Goal: Task Accomplishment & Management: Manage account settings

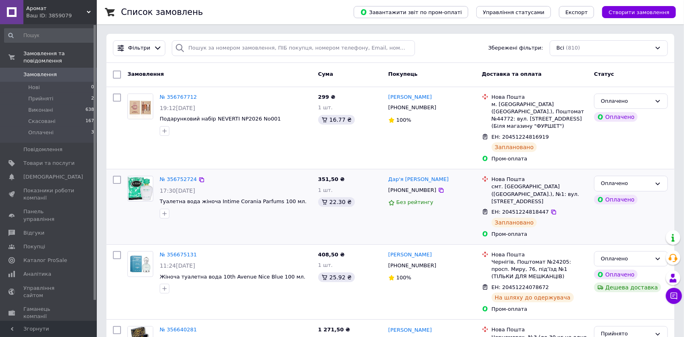
click at [185, 176] on link "№ 356752724" at bounding box center [178, 179] width 37 height 6
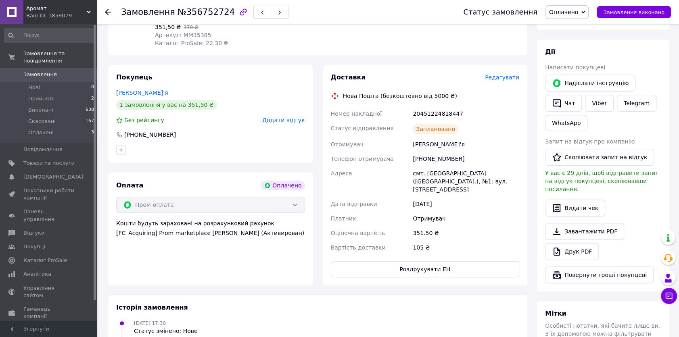
scroll to position [440, 0]
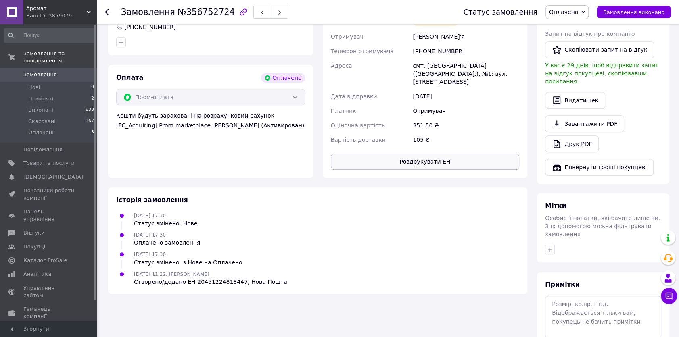
click at [401, 154] on button "Роздрукувати ЕН" at bounding box center [425, 162] width 189 height 16
click at [419, 154] on button "Роздрукувати ЕН" at bounding box center [425, 162] width 189 height 16
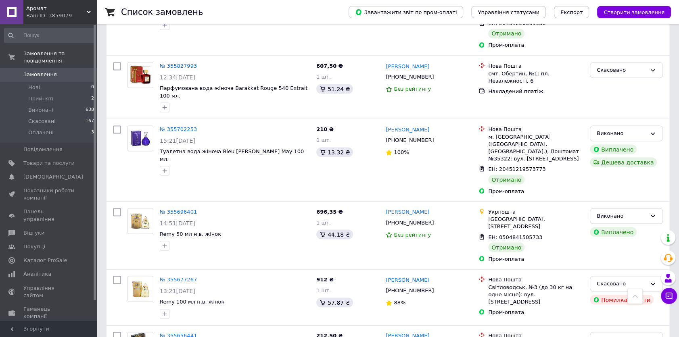
scroll to position [1196, 0]
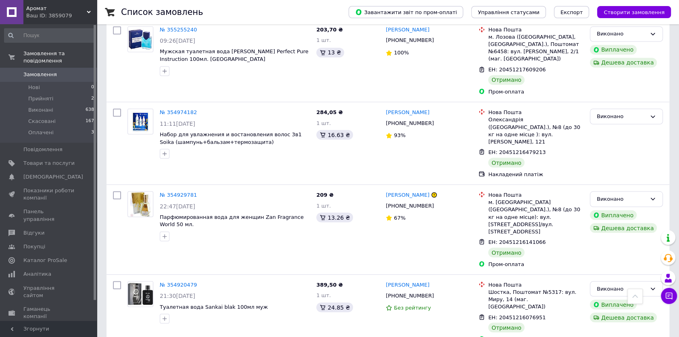
scroll to position [1156, 0]
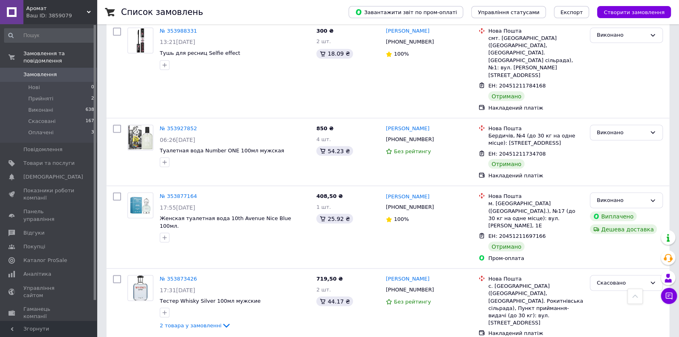
scroll to position [1187, 0]
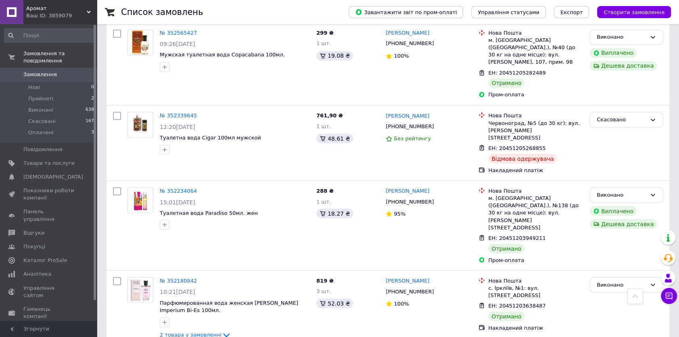
scroll to position [1215, 0]
